Goal: Information Seeking & Learning: Learn about a topic

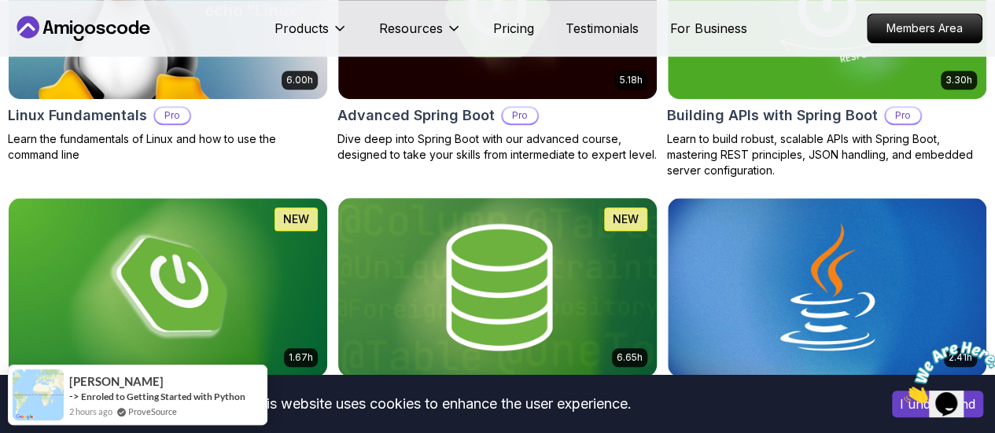
scroll to position [944, 0]
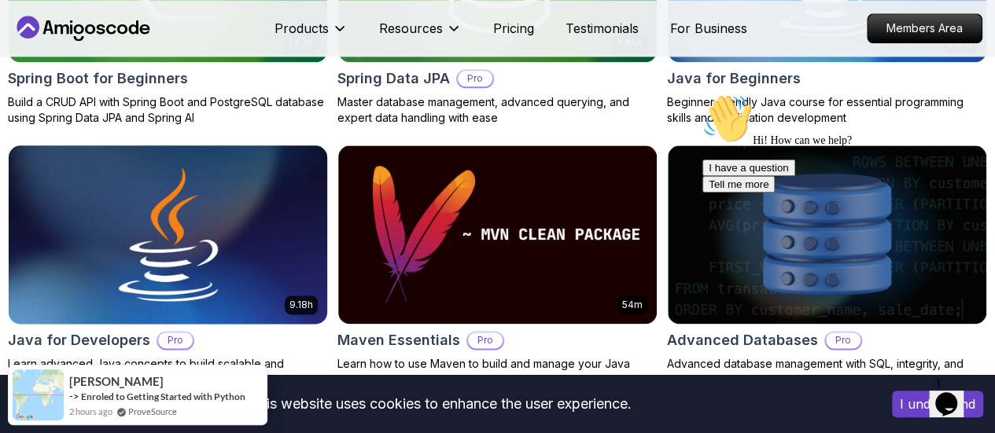
click at [335, 141] on img at bounding box center [168, 234] width 334 height 187
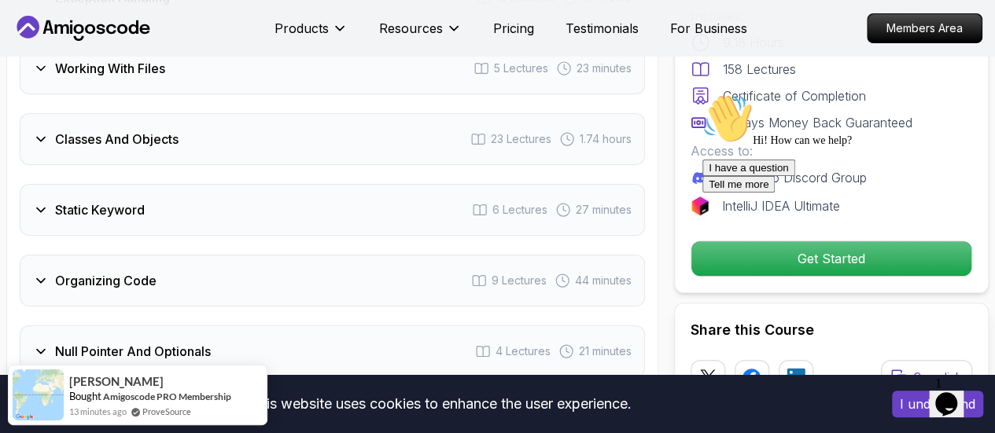
scroll to position [5034, 0]
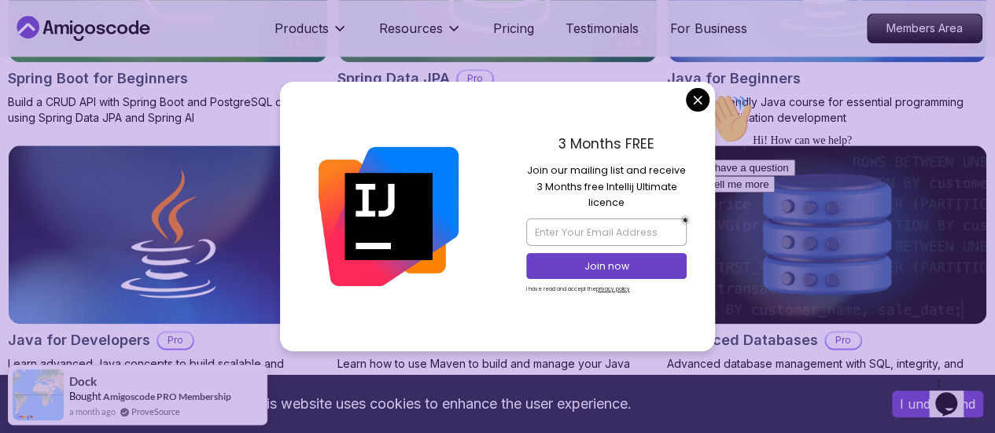
scroll to position [1258, 0]
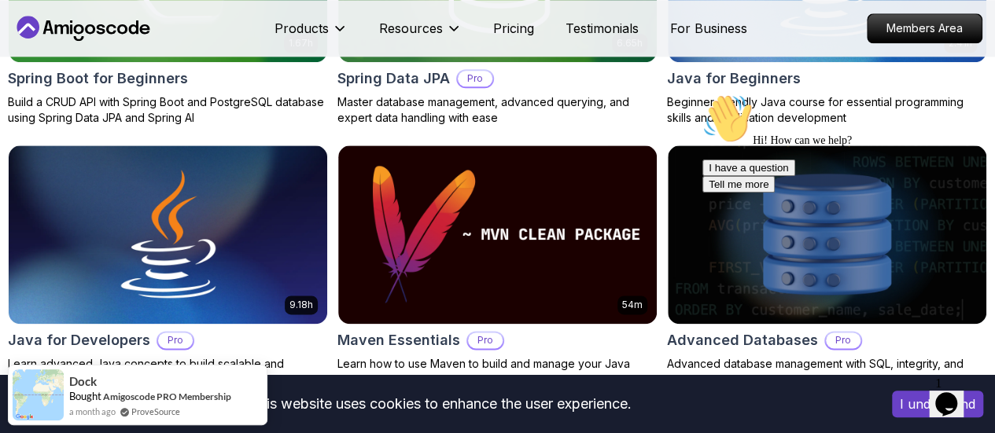
scroll to position [629, 0]
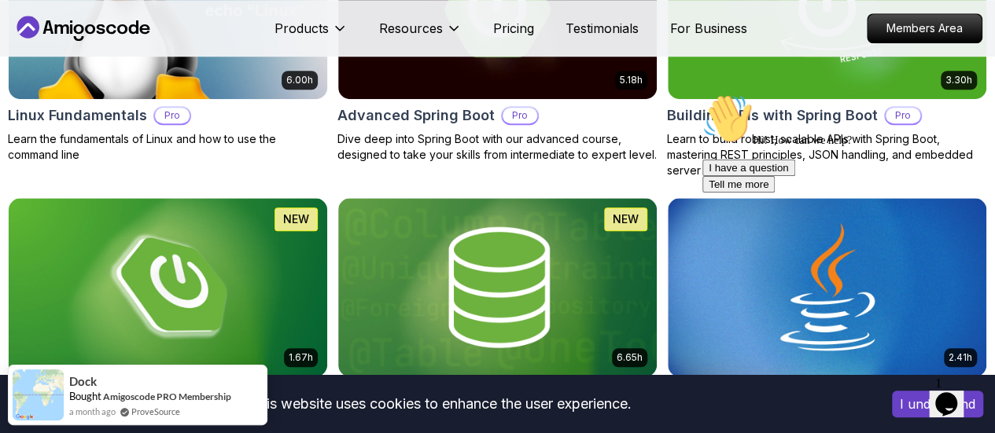
click at [957, 190] on div "Hi! How can we help? I have a question Tell me more" at bounding box center [843, 143] width 283 height 99
click at [702, 94] on icon "Chat attention grabber" at bounding box center [702, 94] width 0 height 0
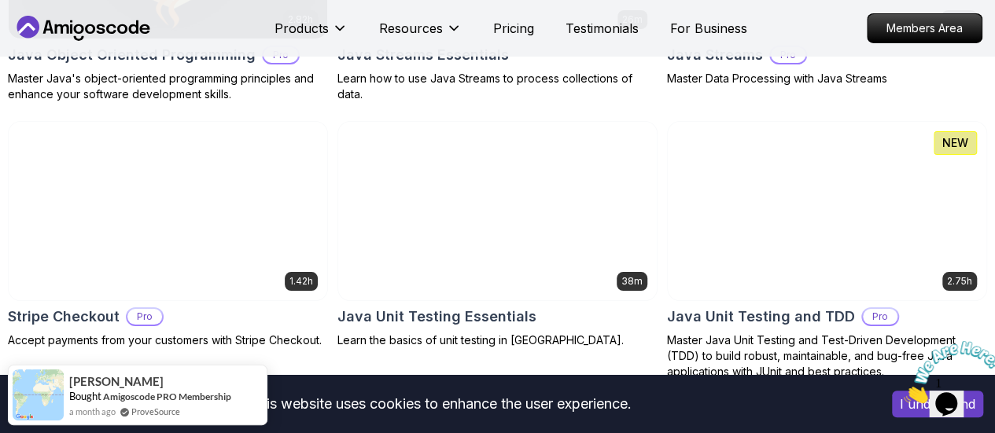
scroll to position [3146, 0]
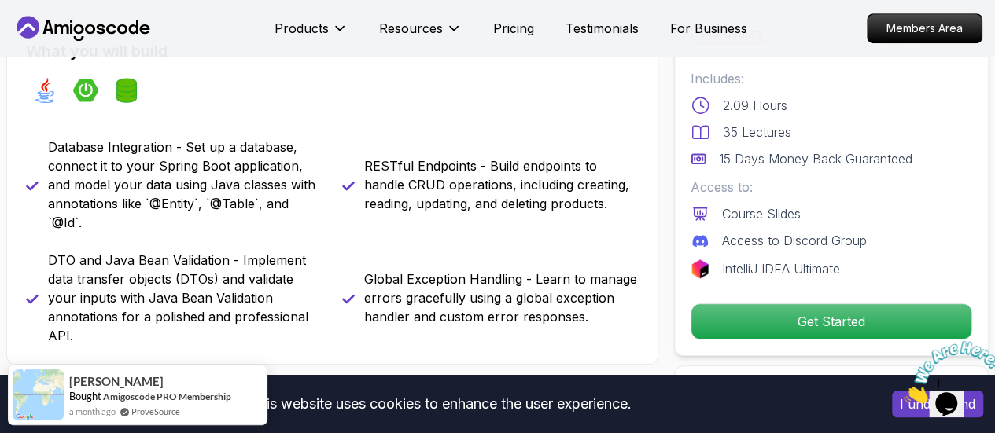
scroll to position [629, 0]
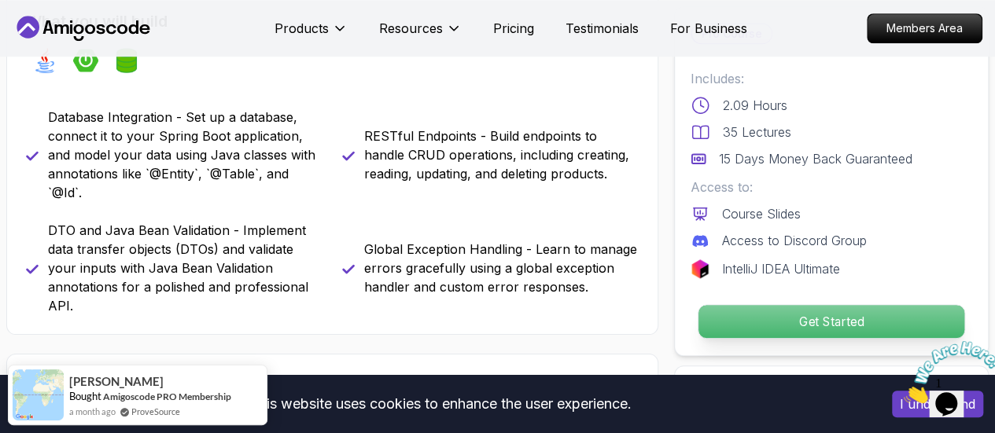
click at [790, 322] on p "Get Started" at bounding box center [831, 321] width 266 height 33
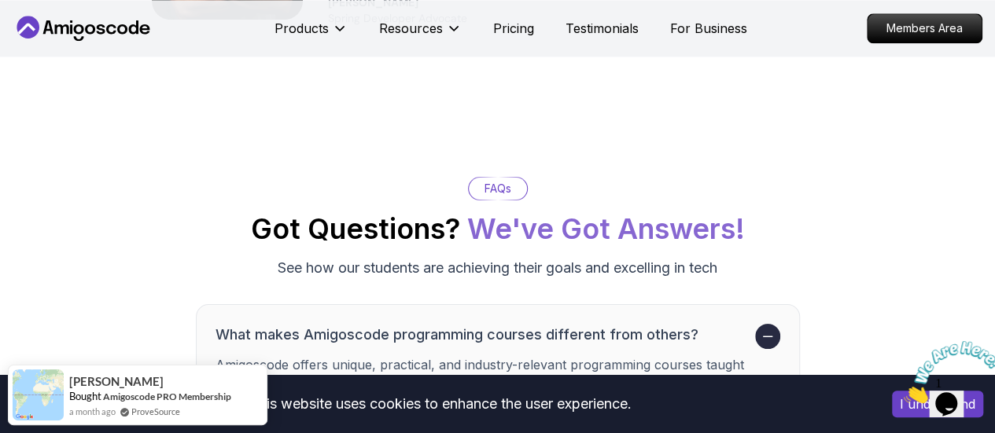
scroll to position [4261, 0]
